Goal: Book appointment/travel/reservation

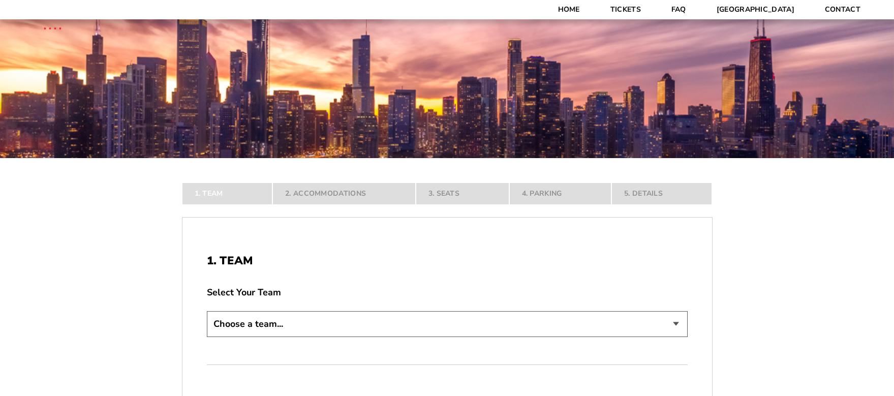
scroll to position [305, 0]
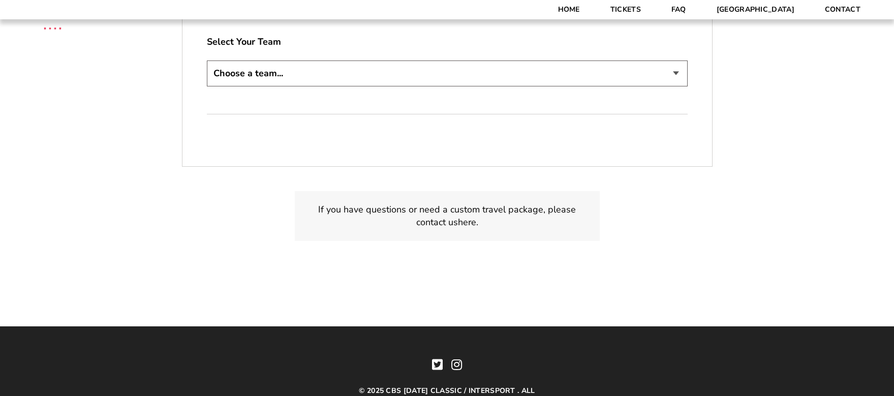
click at [452, 71] on select "Choose a team... [US_STATE] Razorbacks Duke Blue Devils Northwestern Wildcats […" at bounding box center [447, 73] width 481 height 26
click at [207, 60] on select "Choose a team... [US_STATE] Razorbacks Duke Blue Devils Northwestern Wildcats […" at bounding box center [447, 73] width 481 height 26
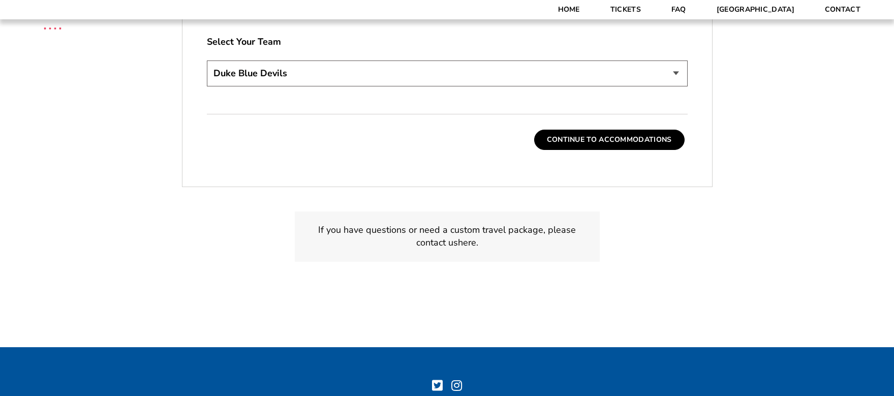
click at [349, 82] on select "Choose a team... [US_STATE] Razorbacks Duke Blue Devils Northwestern Wildcats […" at bounding box center [447, 73] width 481 height 26
select select "21304"
click at [207, 60] on select "Choose a team... [US_STATE] Razorbacks Duke Blue Devils Northwestern Wildcats […" at bounding box center [447, 73] width 481 height 26
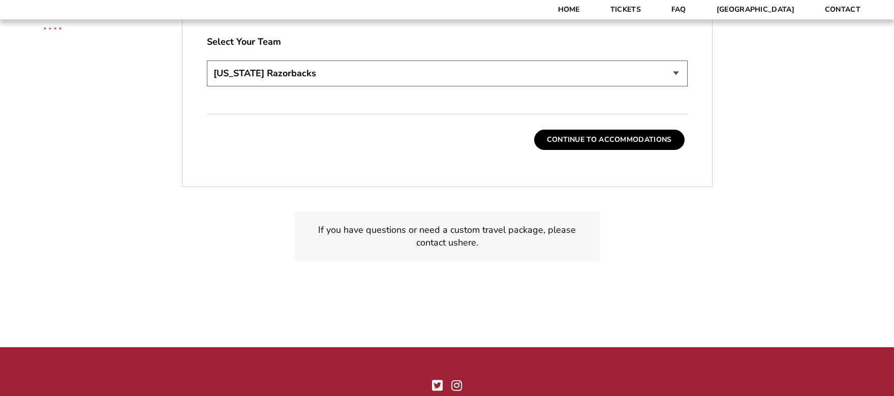
click at [591, 137] on button "Continue To Accommodations" at bounding box center [609, 140] width 150 height 20
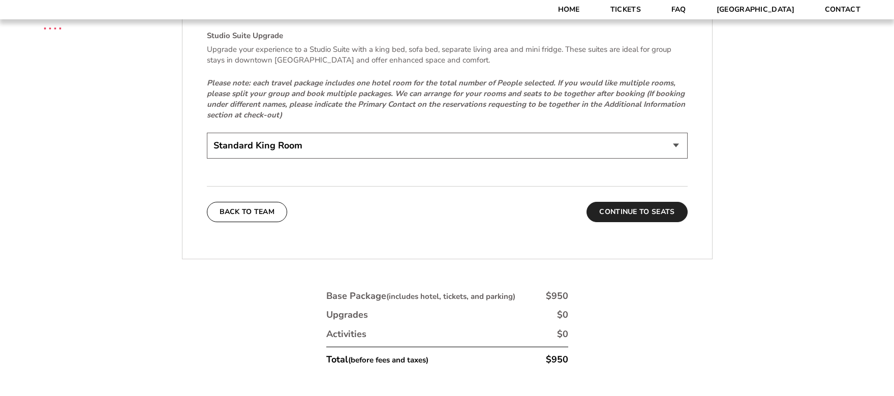
click at [654, 207] on button "Continue To Seats" at bounding box center [636, 212] width 101 height 20
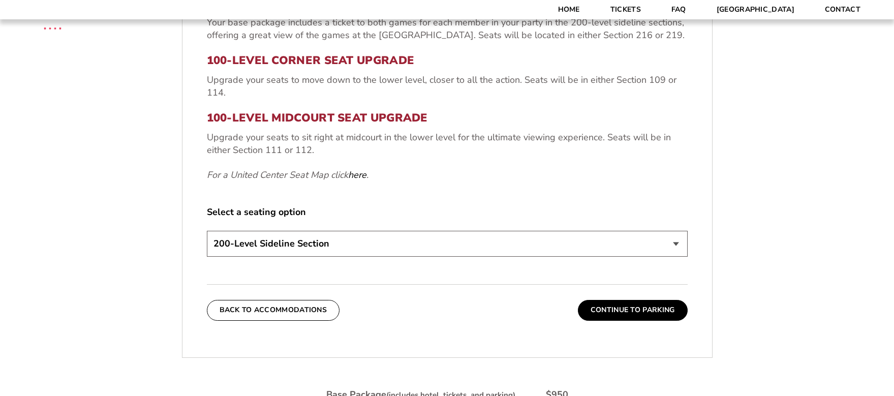
scroll to position [441, 0]
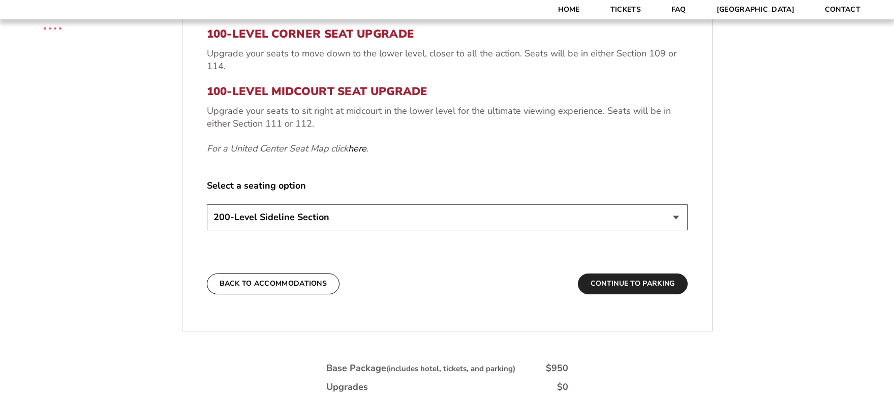
click at [626, 285] on button "Continue To Parking" at bounding box center [633, 283] width 110 height 20
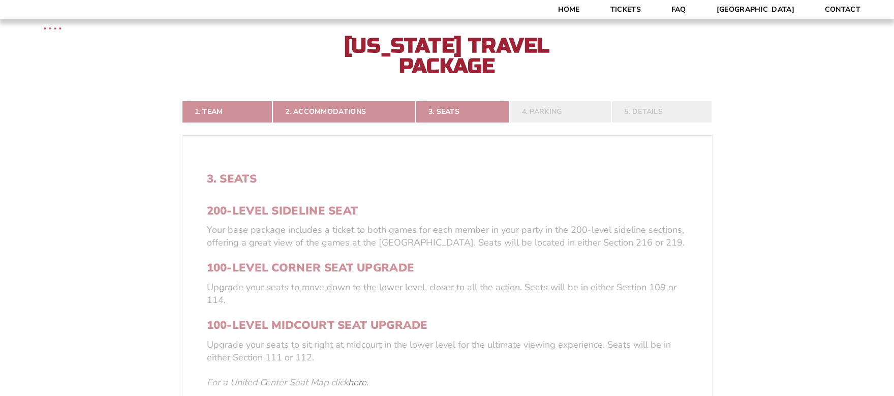
scroll to position [187, 0]
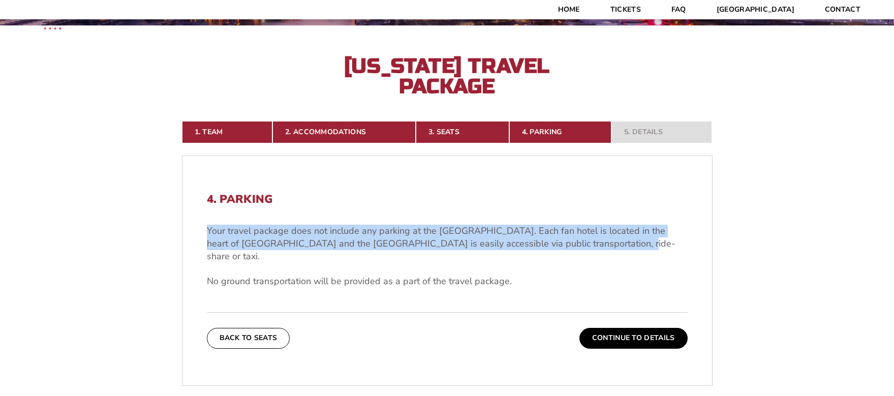
drag, startPoint x: 592, startPoint y: 243, endPoint x: 185, endPoint y: 230, distance: 407.2
click at [185, 230] on div "4. Parking Your travel package does not include any parking at the [GEOGRAPHIC_…" at bounding box center [446, 270] width 529 height 204
copy p "Your travel package does not include any parking at the [GEOGRAPHIC_DATA]. Each…"
